Goal: Find specific page/section

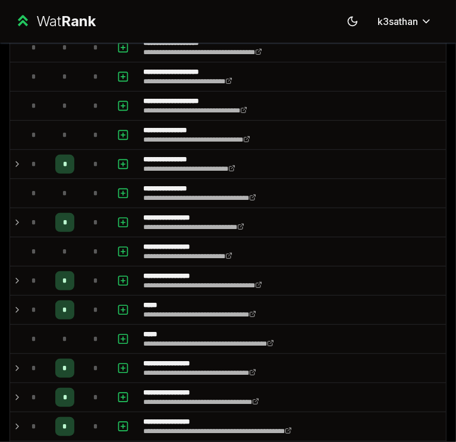
scroll to position [294, 0]
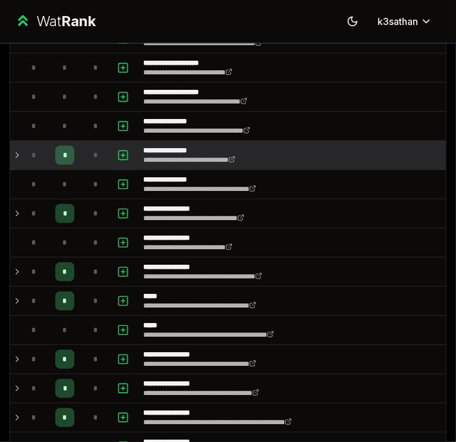
click at [17, 156] on icon at bounding box center [17, 155] width 10 height 14
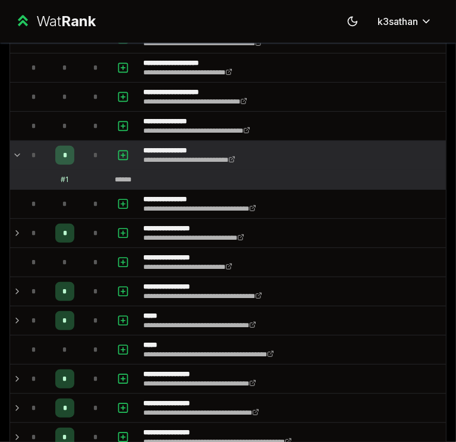
scroll to position [333, 0]
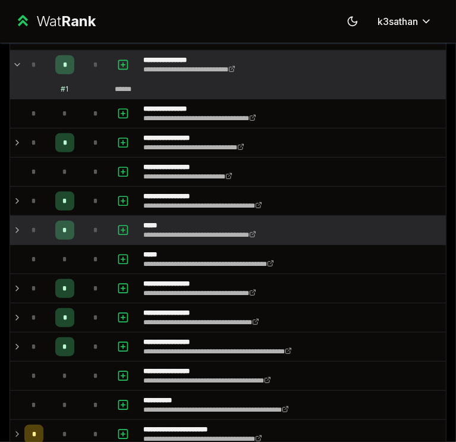
click at [23, 225] on td "*" at bounding box center [34, 230] width 29 height 29
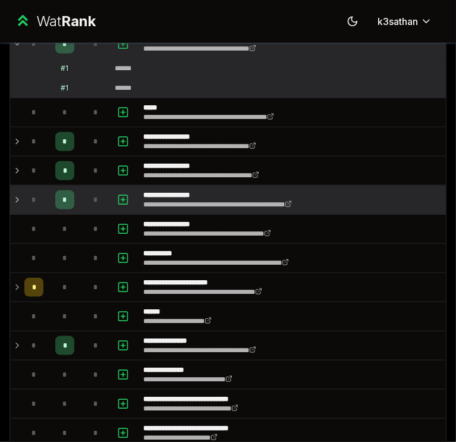
scroll to position [578, 0]
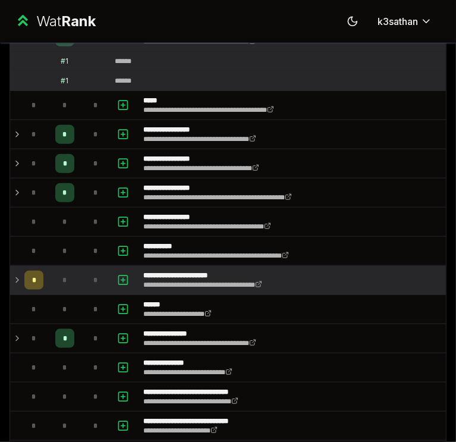
click at [49, 266] on td "*" at bounding box center [64, 280] width 33 height 29
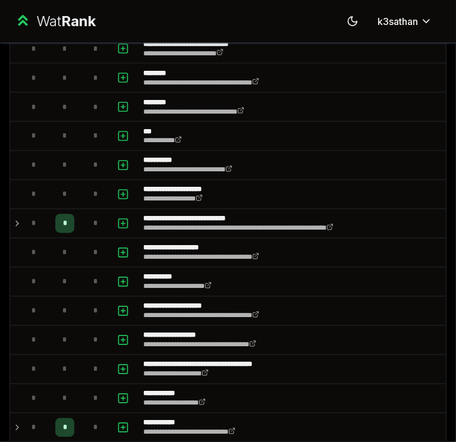
scroll to position [1162, 0]
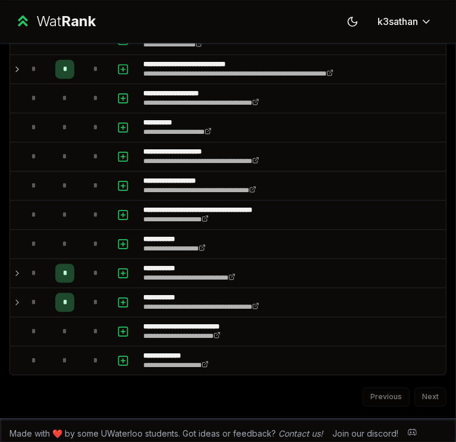
click at [230, 393] on div "Previous Next" at bounding box center [228, 390] width 437 height 31
click at [230, 388] on div "Previous Next" at bounding box center [228, 390] width 437 height 31
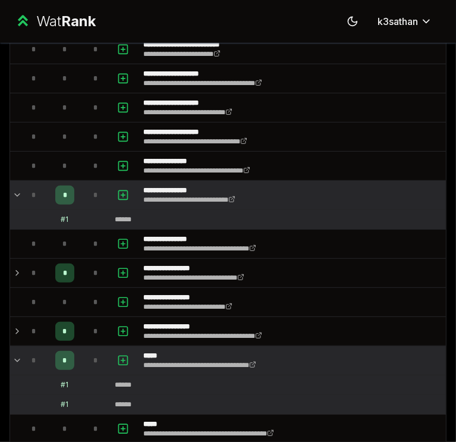
scroll to position [0, 0]
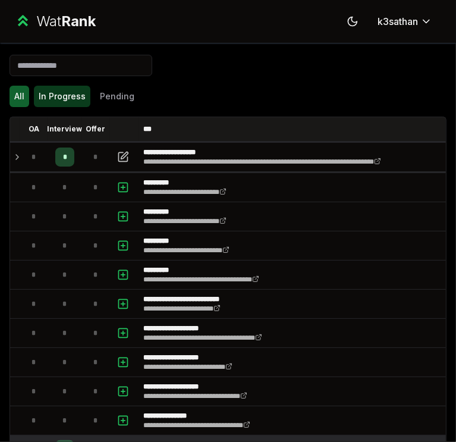
click at [67, 93] on button "In Progress" at bounding box center [62, 96] width 57 height 21
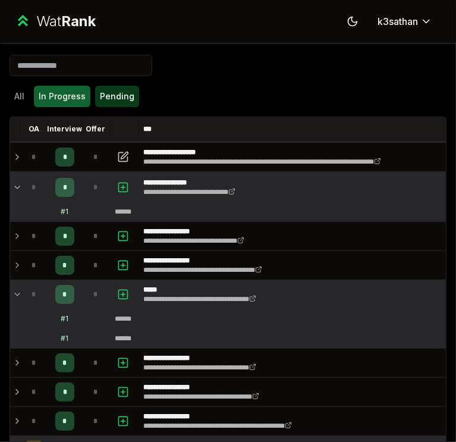
click at [112, 99] on button "Pending" at bounding box center [117, 96] width 44 height 21
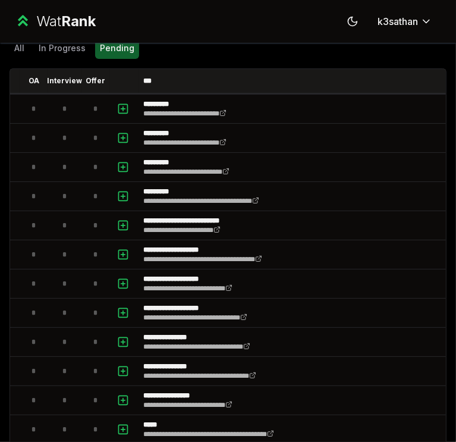
scroll to position [43, 0]
